Goal: Obtain resource: Obtain resource

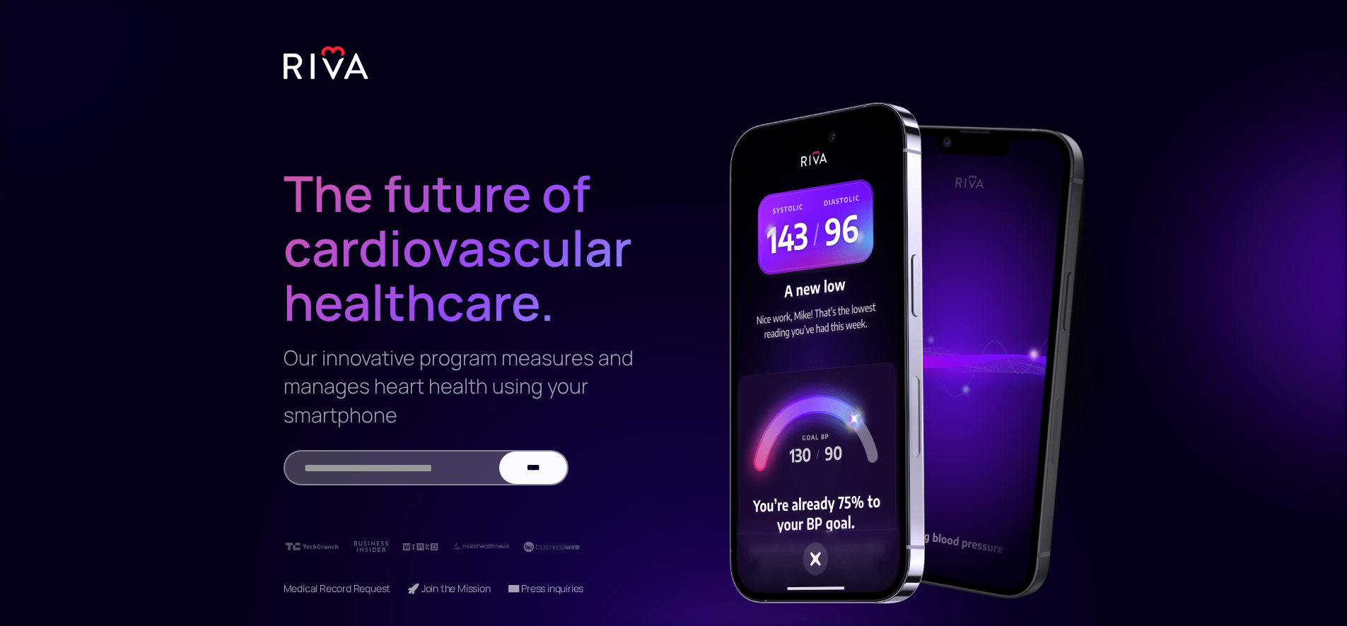
drag, startPoint x: 547, startPoint y: 74, endPoint x: 549, endPoint y: 129, distance: 54.5
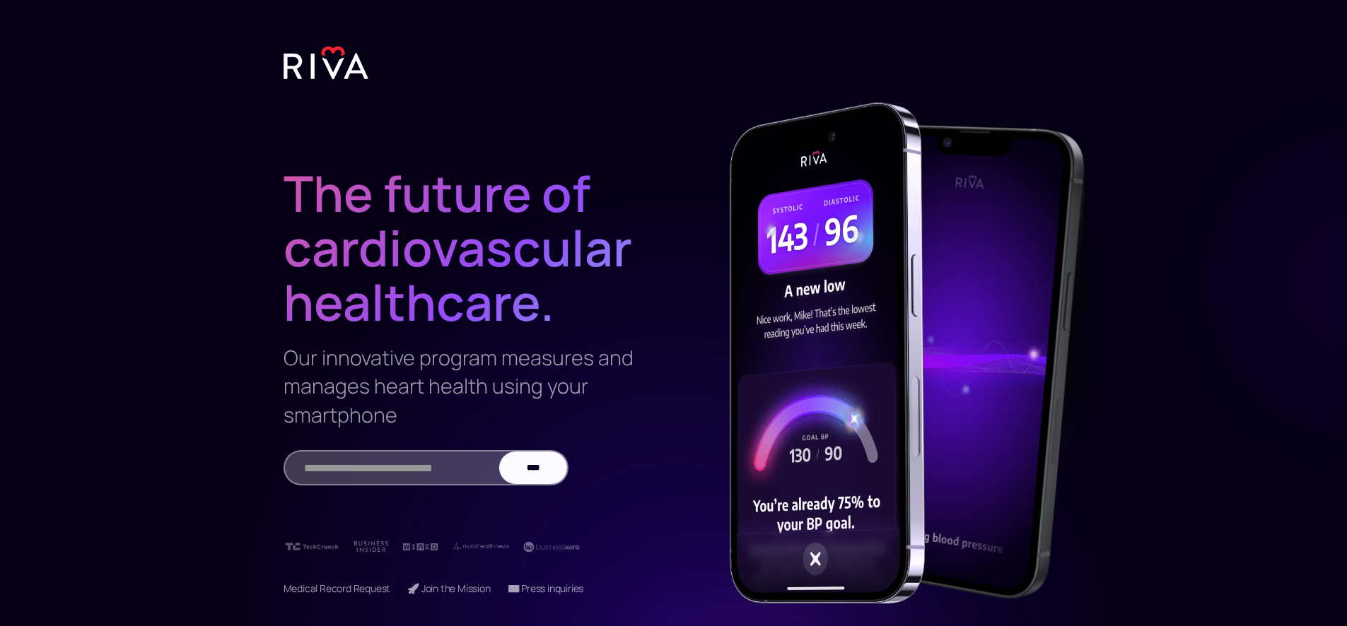
click at [312, 62] on img at bounding box center [325, 62] width 85 height 35
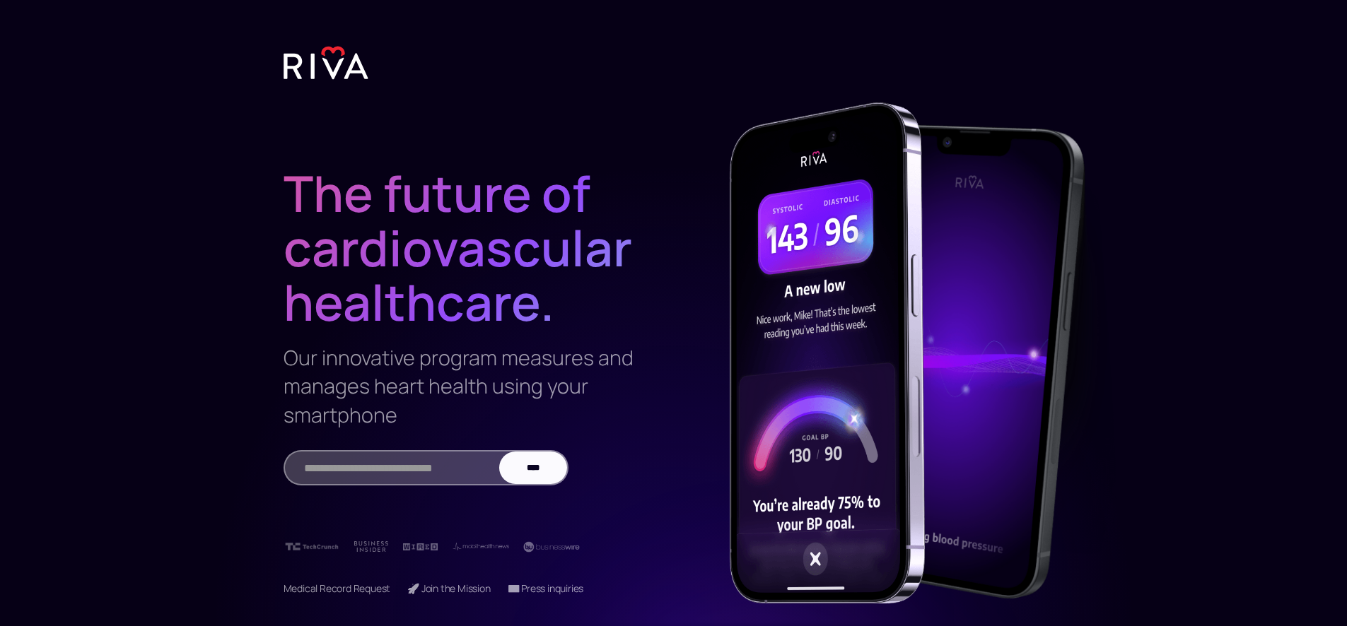
click at [313, 70] on img at bounding box center [325, 62] width 85 height 35
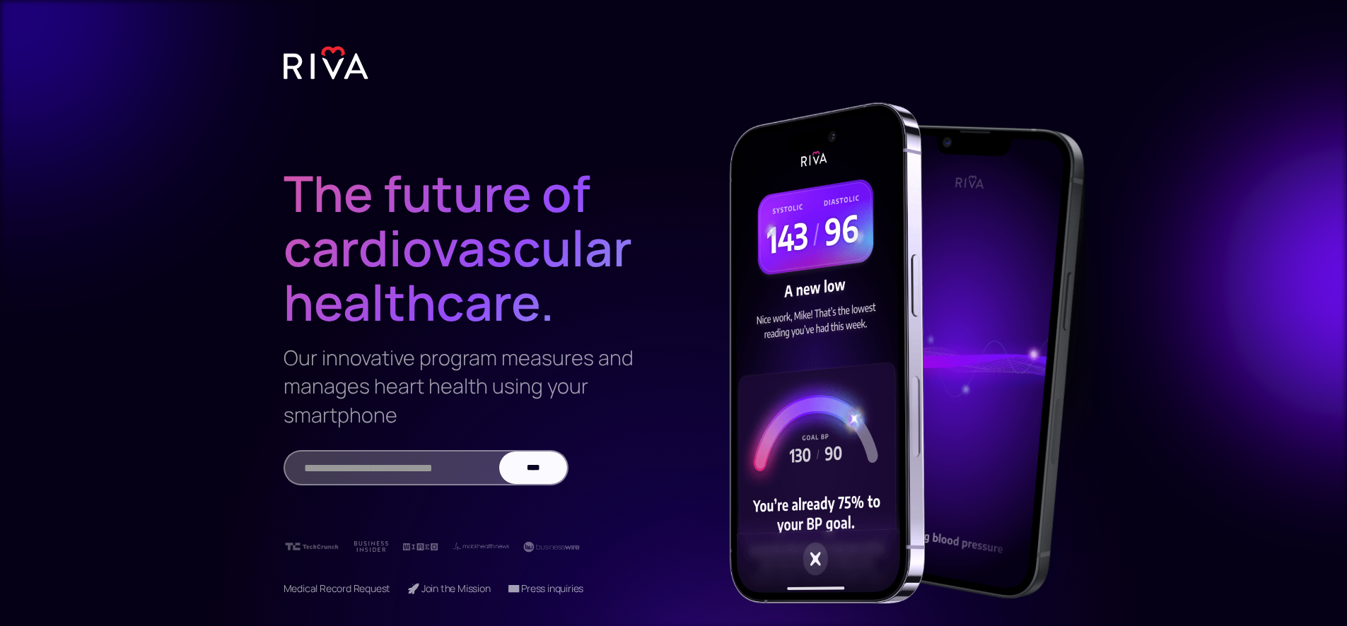
scroll to position [25, 0]
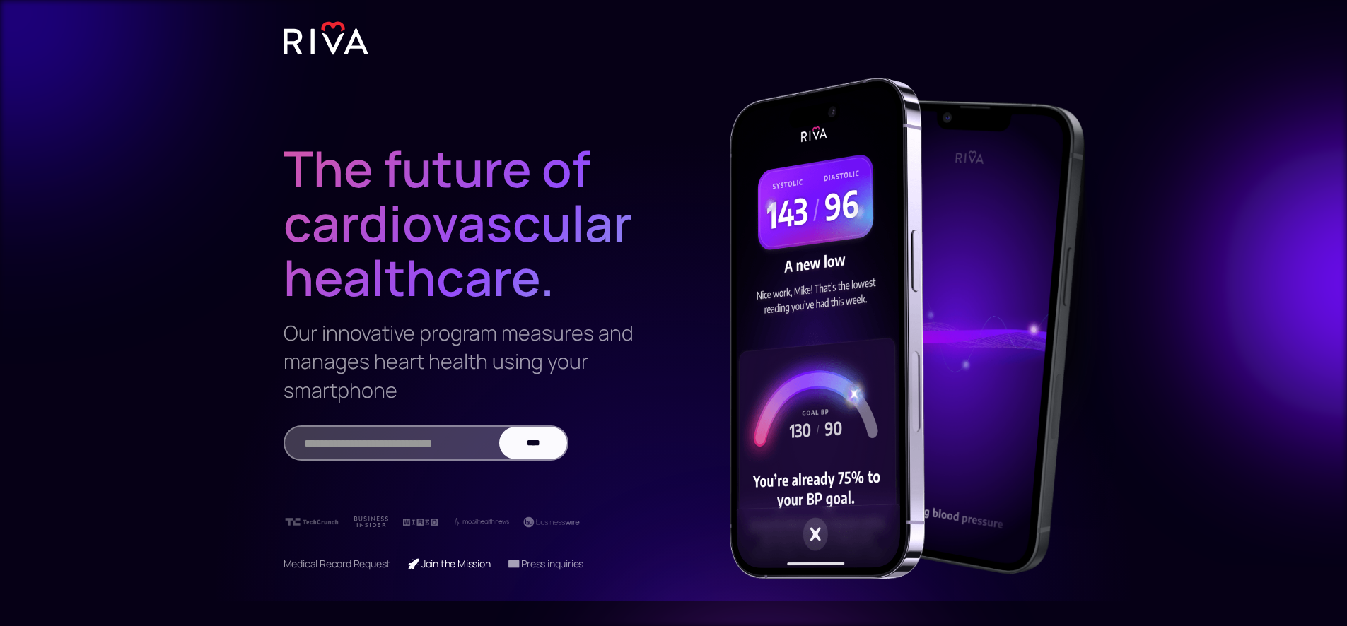
click at [440, 563] on link "🚀 Join the Mission" at bounding box center [448, 563] width 83 height 13
click at [524, 566] on link "📧 Press inquiries" at bounding box center [546, 563] width 76 height 13
click at [327, 563] on link "Medical Record Request" at bounding box center [336, 563] width 107 height 13
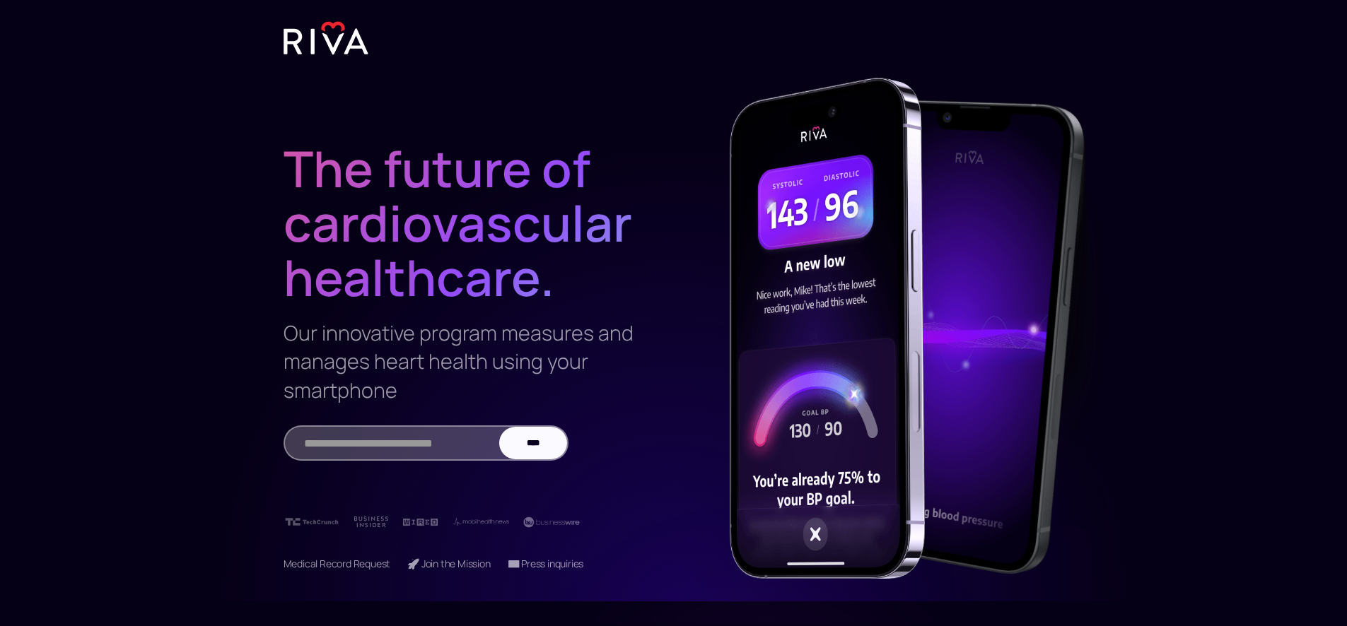
drag, startPoint x: 414, startPoint y: 344, endPoint x: 420, endPoint y: 329, distance: 15.5
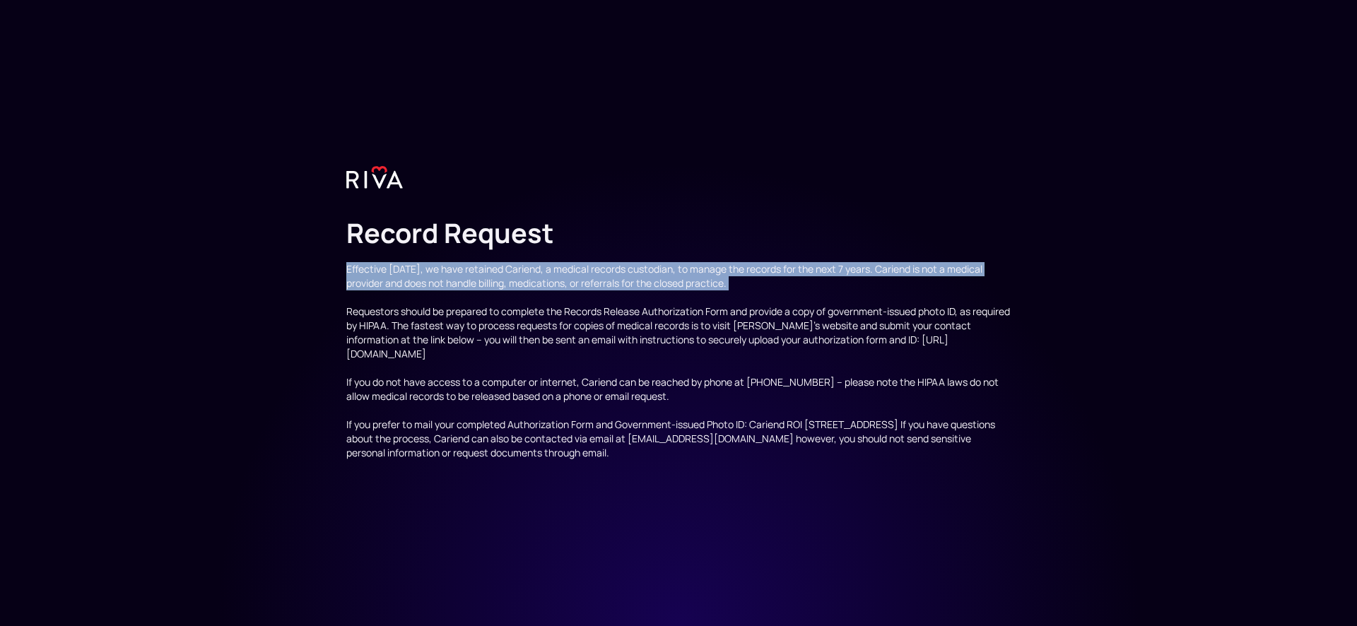
drag, startPoint x: 339, startPoint y: 274, endPoint x: 662, endPoint y: 294, distance: 323.7
click at [662, 294] on div "Record Request Effective 3/1/24, we have retained Cariend, a medical records cu…" at bounding box center [678, 313] width 1357 height 626
click at [662, 294] on div "Effective 3/1/24, we have retained Cariend, a medical records custodian, to man…" at bounding box center [678, 361] width 665 height 198
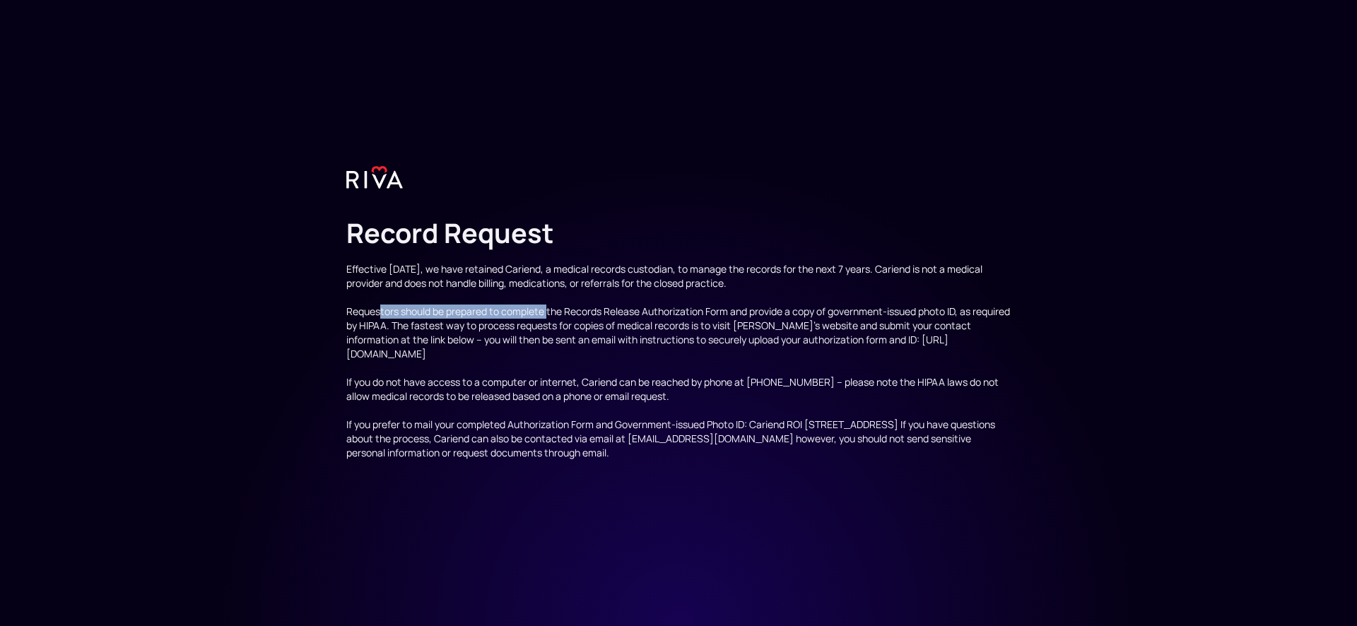
drag, startPoint x: 399, startPoint y: 311, endPoint x: 546, endPoint y: 310, distance: 147.0
click at [546, 310] on div "Effective 3/1/24, we have retained Cariend, a medical records custodian, to man…" at bounding box center [678, 361] width 665 height 198
drag, startPoint x: 558, startPoint y: 307, endPoint x: 546, endPoint y: 312, distance: 13.3
click at [546, 312] on div "Effective 3/1/24, we have retained Cariend, a medical records custodian, to man…" at bounding box center [678, 361] width 665 height 198
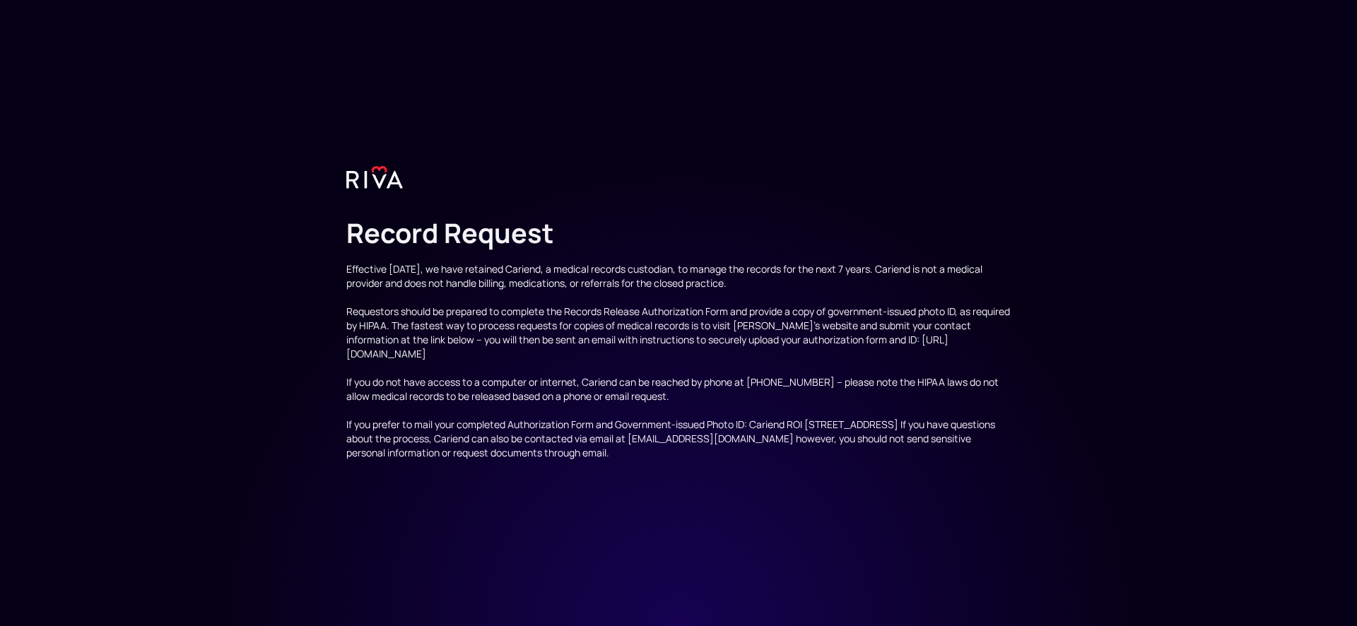
drag, startPoint x: 545, startPoint y: 308, endPoint x: 533, endPoint y: 293, distance: 19.1
